Goal: Browse casually

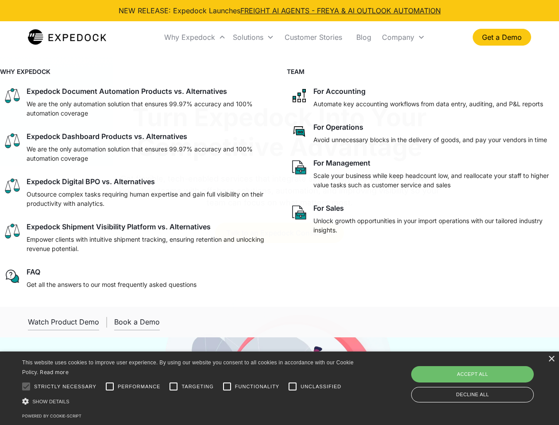
click at [195, 37] on div "Why Expedock" at bounding box center [189, 37] width 51 height 9
click at [253, 37] on div "Solutions" at bounding box center [248, 37] width 31 height 9
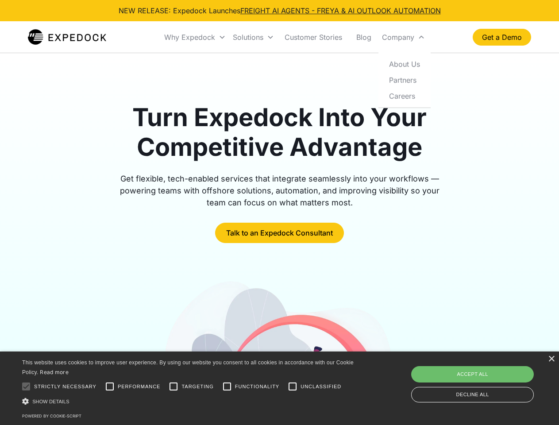
click at [403, 37] on div "Company" at bounding box center [398, 37] width 32 height 9
click at [26, 386] on div at bounding box center [26, 387] width 18 height 18
click at [110, 386] on input "Performance" at bounding box center [110, 387] width 18 height 18
checkbox input "true"
click at [174, 386] on input "Targeting" at bounding box center [174, 387] width 18 height 18
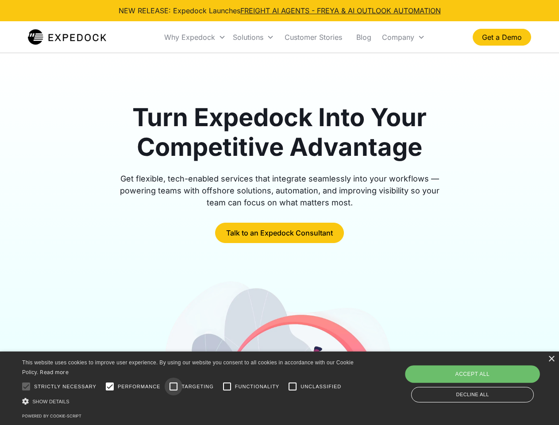
checkbox input "true"
click at [227, 386] on input "Functionality" at bounding box center [227, 387] width 18 height 18
checkbox input "true"
click at [293, 386] on input "Unclassified" at bounding box center [293, 387] width 18 height 18
checkbox input "true"
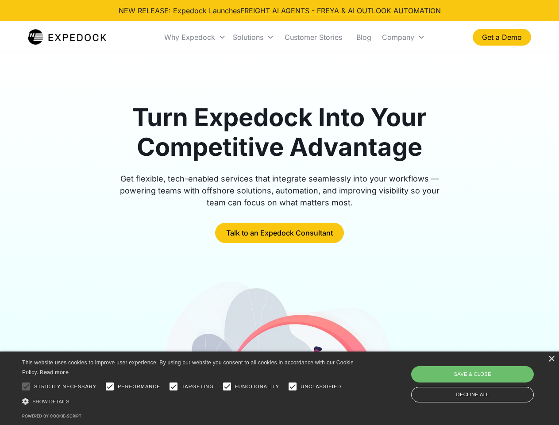
click at [189, 401] on div "Show details Hide details" at bounding box center [189, 401] width 335 height 9
